Goal: Find contact information: Find contact information

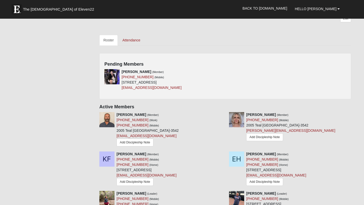
scroll to position [217, 0]
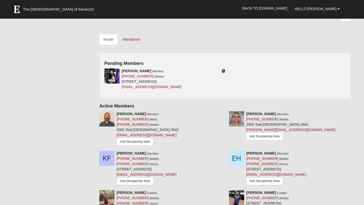
click at [222, 72] on icon at bounding box center [224, 71] width 4 height 4
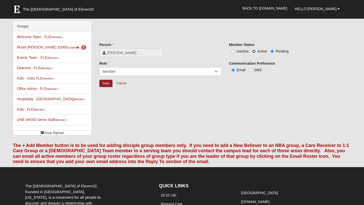
click at [254, 50] on input "Active" at bounding box center [253, 51] width 3 height 3
radio input "true"
click at [106, 84] on input "Save" at bounding box center [105, 83] width 13 height 7
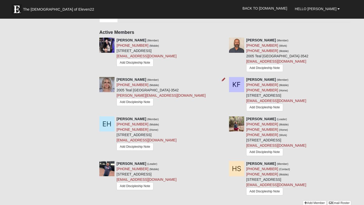
scroll to position [242, 0]
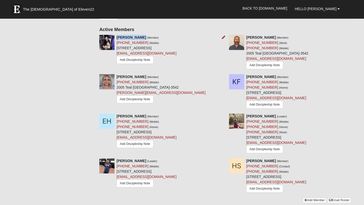
drag, startPoint x: 142, startPoint y: 38, endPoint x: 117, endPoint y: 37, distance: 25.5
click at [117, 37] on div "[PERSON_NAME] (Member) [PHONE_NUMBER] (Mobile) [STREET_ADDRESS] [EMAIL_ADDRESS]…" at bounding box center [146, 50] width 60 height 30
copy strong "[PERSON_NAME]"
drag, startPoint x: 142, startPoint y: 43, endPoint x: 117, endPoint y: 44, distance: 25.0
click at [117, 44] on div "[PERSON_NAME] (Member) [PHONE_NUMBER] (Mobile) [STREET_ADDRESS] [EMAIL_ADDRESS]…" at bounding box center [146, 50] width 60 height 30
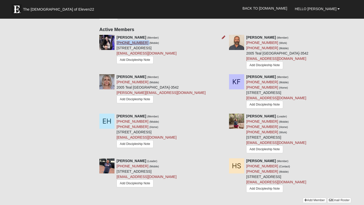
copy div "[PHONE_NUMBER]"
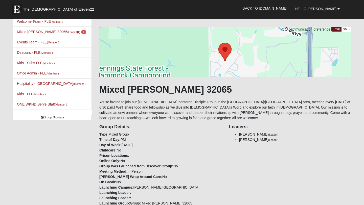
scroll to position [15, 0]
